Goal: Check status: Check status

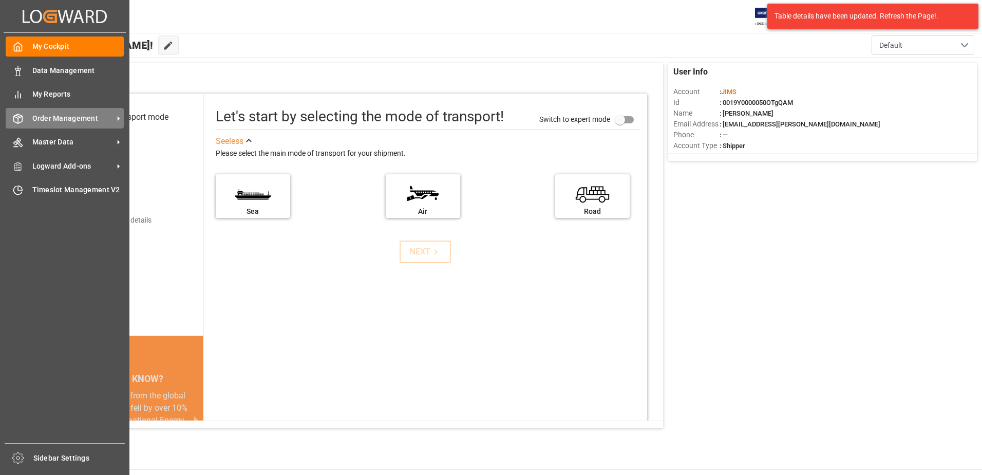
click at [64, 124] on div "Order Management Order Management" at bounding box center [65, 118] width 118 height 20
click at [124, 117] on div "My Cockpit My Cockpit Data Management Data Management My Reports My Reports Ord…" at bounding box center [65, 238] width 122 height 410
click at [117, 118] on icon at bounding box center [118, 118] width 11 height 11
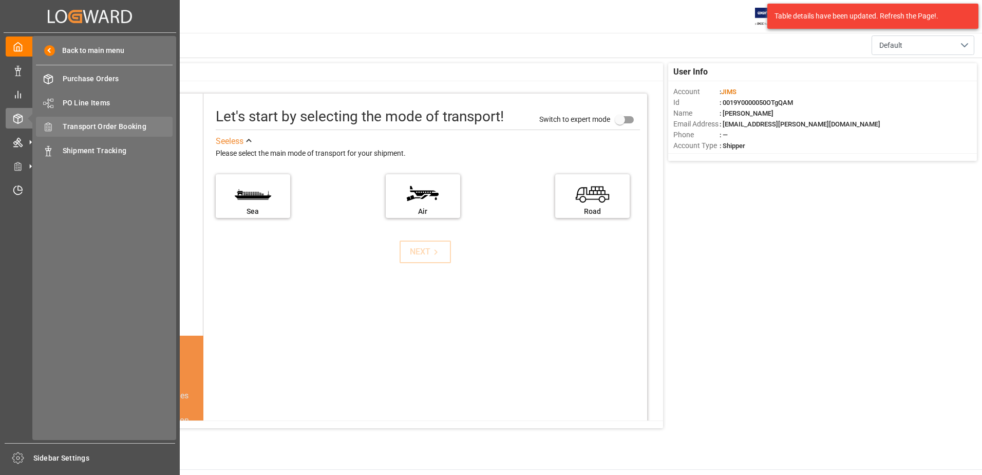
click at [124, 129] on span "Transport Order Booking" at bounding box center [118, 126] width 110 height 11
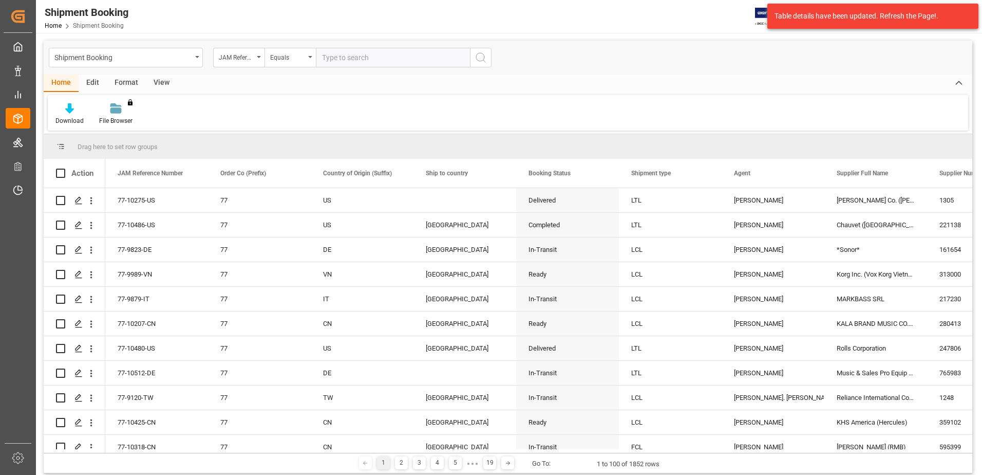
click at [374, 61] on input "text" at bounding box center [393, 58] width 154 height 20
type input "77-9606-CN"
click at [482, 63] on icon "search button" at bounding box center [481, 57] width 12 height 12
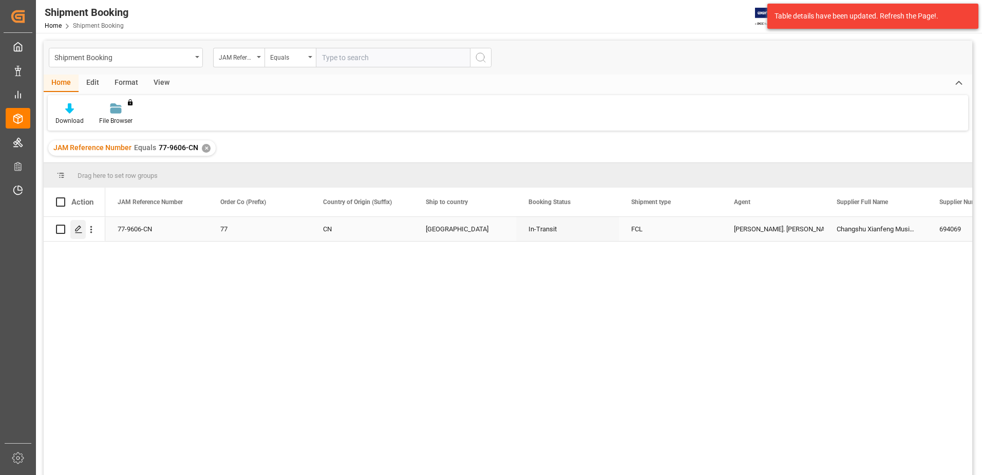
click at [78, 231] on polygon "Press SPACE to select this row." at bounding box center [77, 228] width 5 height 5
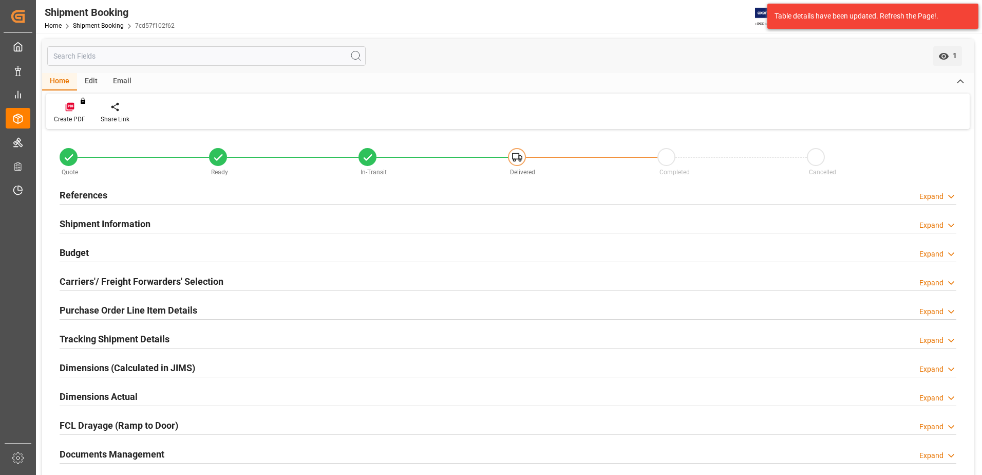
scroll to position [51, 0]
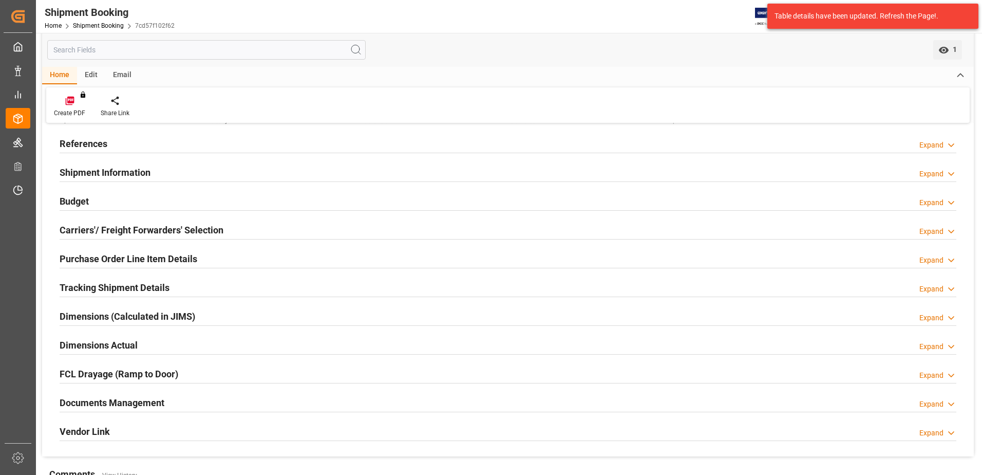
click at [142, 296] on div at bounding box center [508, 296] width 897 height 1
click at [138, 288] on h2 "Tracking Shipment Details" at bounding box center [115, 287] width 110 height 14
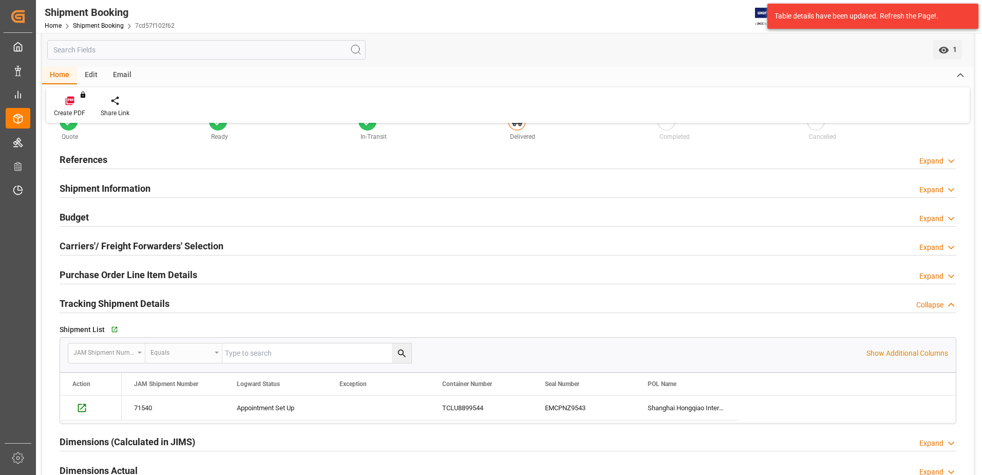
scroll to position [0, 0]
